Goal: Task Accomplishment & Management: Manage account settings

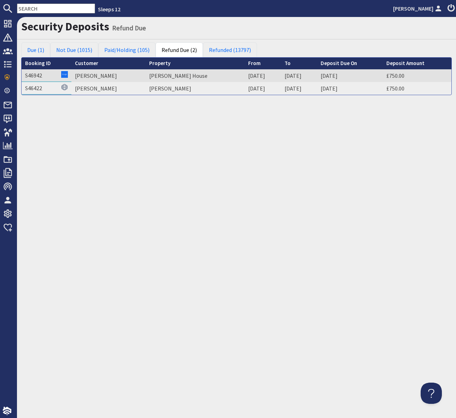
click at [34, 7] on input "text" at bounding box center [56, 9] width 78 height 10
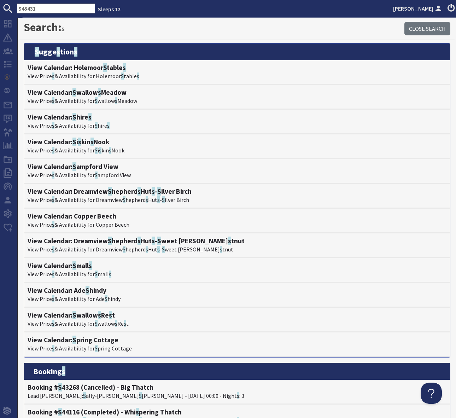
type input "S45431"
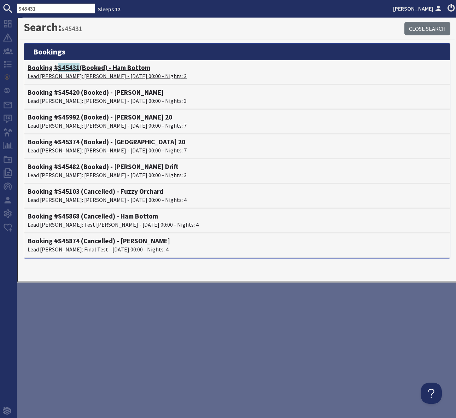
click at [120, 70] on h4 "Booking # S45431 (Booked) - Ham Bottom" at bounding box center [237, 68] width 419 height 8
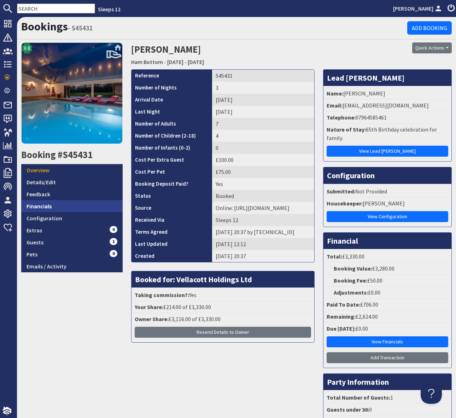
click at [66, 204] on link "Financials" at bounding box center [72, 206] width 102 height 12
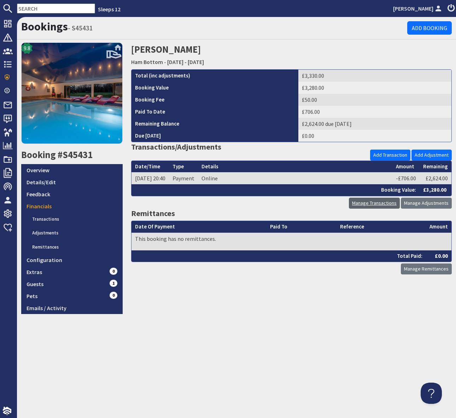
click at [368, 203] on link "Manage Transactions" at bounding box center [374, 203] width 51 height 11
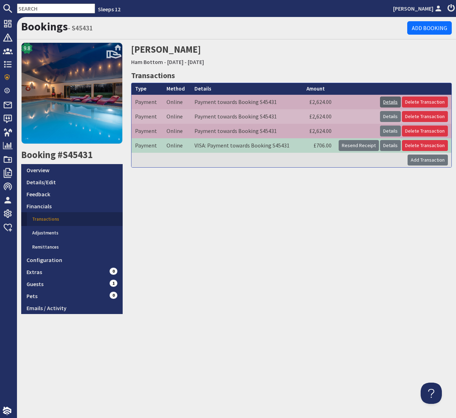
click at [396, 102] on link "Details" at bounding box center [390, 102] width 21 height 11
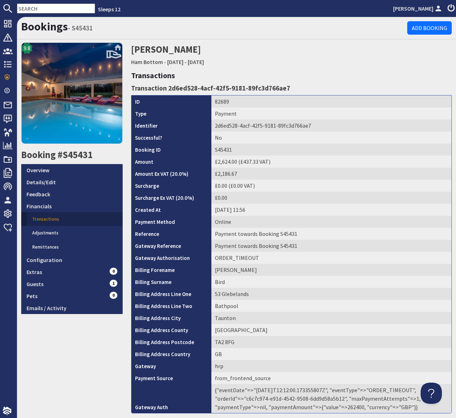
drag, startPoint x: 185, startPoint y: 48, endPoint x: 131, endPoint y: 49, distance: 53.4
click at [131, 49] on h2 "Michael Bird Ham Bottom - Friday 28/11/2025 - Sunday 30/11/2025" at bounding box center [236, 54] width 211 height 25
copy h2 "Michael Bird"
click at [50, 170] on link "Overview" at bounding box center [72, 170] width 102 height 12
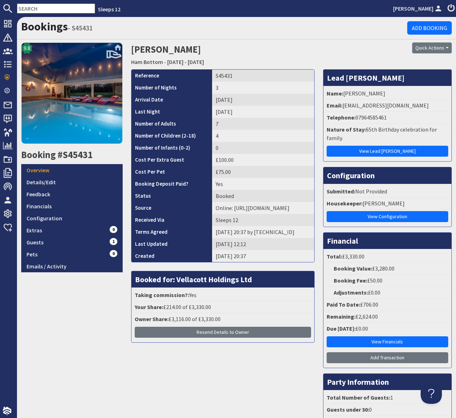
click at [393, 49] on div "Quick Actions Send Booking Update Rebook Cancel Booking Print" at bounding box center [401, 47] width 101 height 11
click at [34, 8] on input "text" at bounding box center [56, 9] width 78 height 10
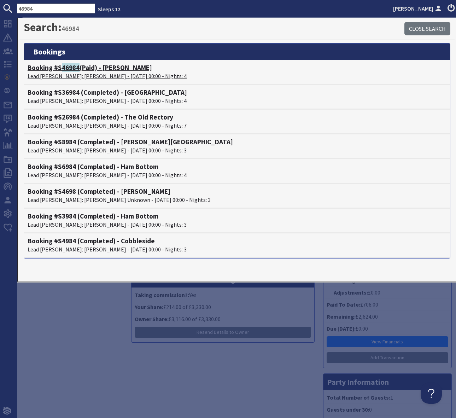
type input "46984"
click at [111, 68] on h4 "Booking #S 46984 (Paid) - Boon Barn" at bounding box center [237, 68] width 419 height 8
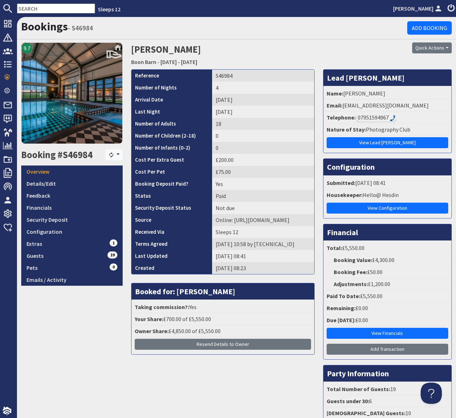
scroll to position [1, 0]
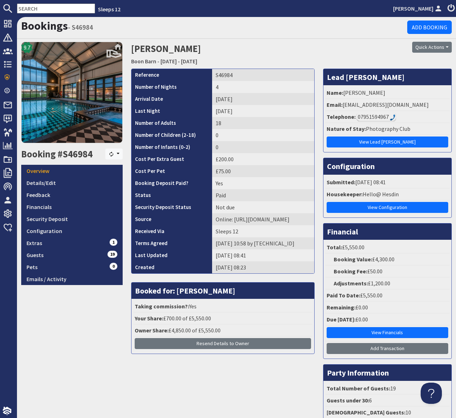
click at [375, 118] on div "07951594967" at bounding box center [376, 117] width 39 height 8
click at [78, 255] on link "Guests 19" at bounding box center [72, 255] width 102 height 12
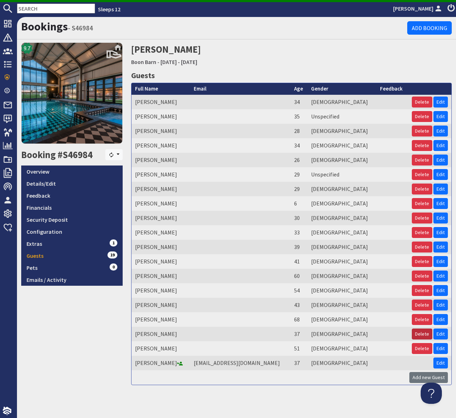
click at [425, 334] on button "Delete" at bounding box center [422, 334] width 21 height 11
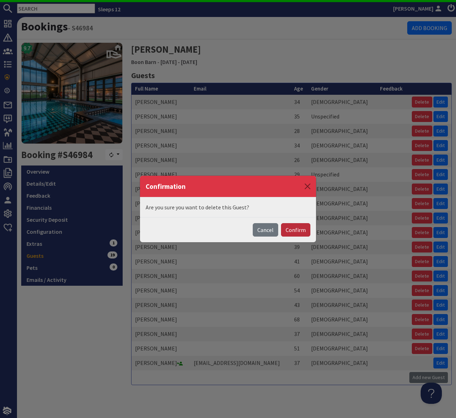
click at [297, 227] on button "Confirm" at bounding box center [295, 229] width 29 height 13
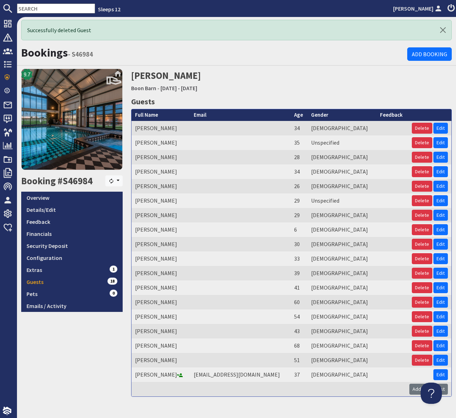
click at [57, 7] on input "text" at bounding box center [56, 9] width 78 height 10
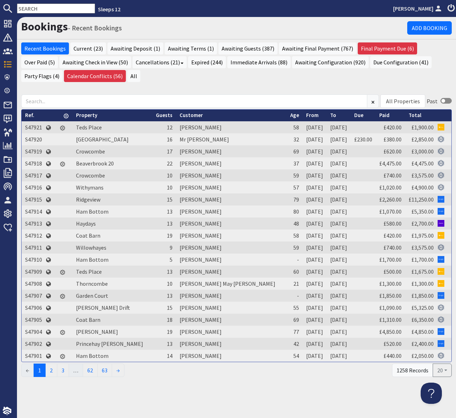
click at [28, 13] on input "text" at bounding box center [56, 9] width 78 height 10
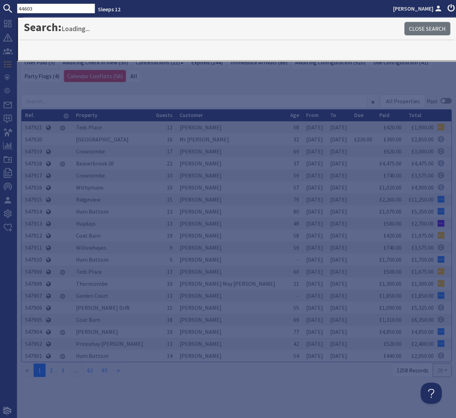
type input "44603"
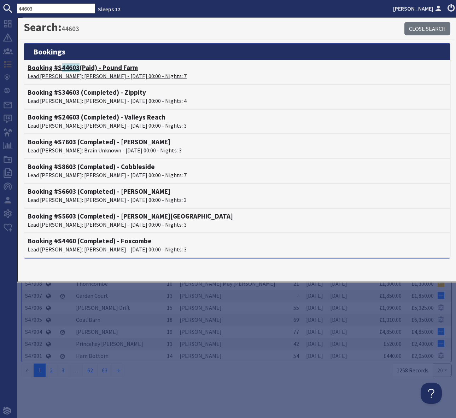
click at [107, 70] on h4 "Booking #S 44603 (Paid) - Pound Farm" at bounding box center [237, 68] width 419 height 8
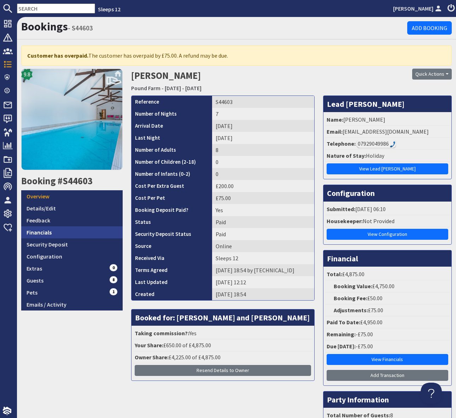
click at [59, 229] on link "Financials" at bounding box center [72, 232] width 102 height 12
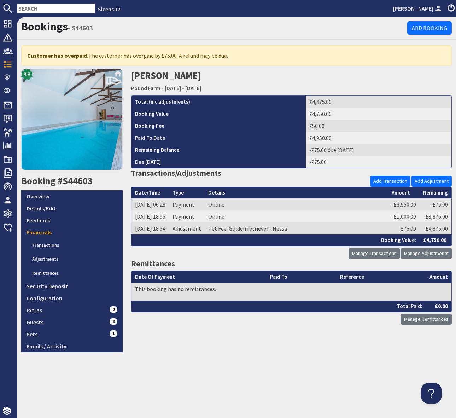
click at [381, 261] on h3 "Remittances" at bounding box center [291, 263] width 321 height 9
click at [399, 182] on link "Add Transaction" at bounding box center [390, 181] width 40 height 11
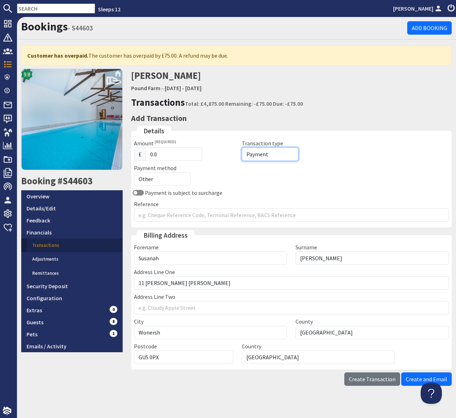
click at [284, 154] on select "Payment Refund" at bounding box center [270, 154] width 57 height 13
select select "refund"
drag, startPoint x: 165, startPoint y: 155, endPoint x: 127, endPoint y: 151, distance: 37.3
click at [127, 151] on div "Transactions Total: £4,875.00 Remaining: -£75.00 Due: -£75.00 Add Transaction D…" at bounding box center [292, 243] width 330 height 294
type input "75"
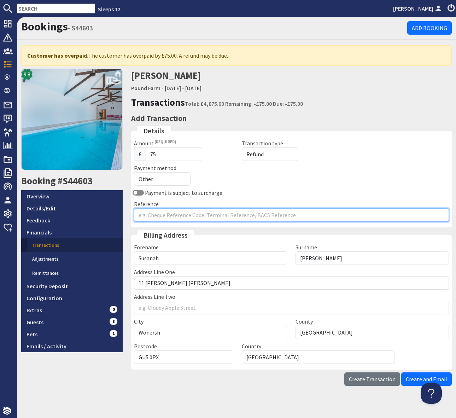
click at [167, 216] on input "Reference" at bounding box center [292, 214] width 316 height 13
type input "1 x Dog"
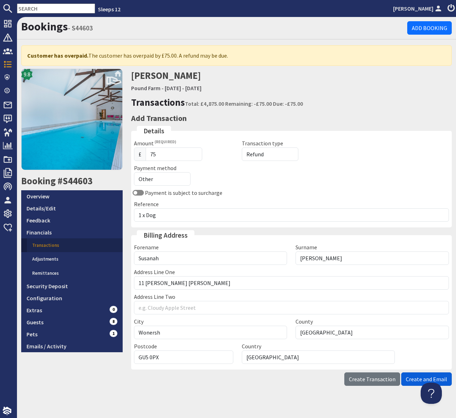
click at [418, 378] on span "Create and Email" at bounding box center [426, 379] width 41 height 7
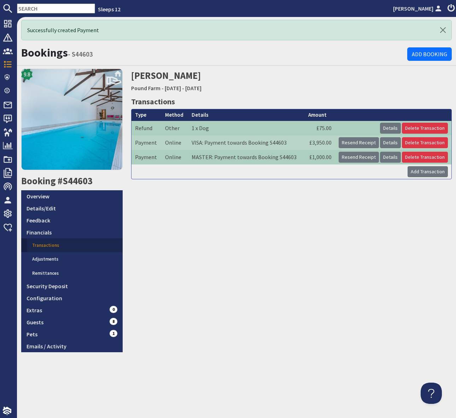
drag, startPoint x: 312, startPoint y: 259, endPoint x: 280, endPoint y: 231, distance: 43.0
click at [311, 257] on div "[PERSON_NAME] [GEOGRAPHIC_DATA] - [DATE] - [DATE] Transactions Type Refund Meth…" at bounding box center [292, 211] width 330 height 284
click at [105, 197] on link "Overview" at bounding box center [72, 196] width 102 height 12
